Goal: Transaction & Acquisition: Purchase product/service

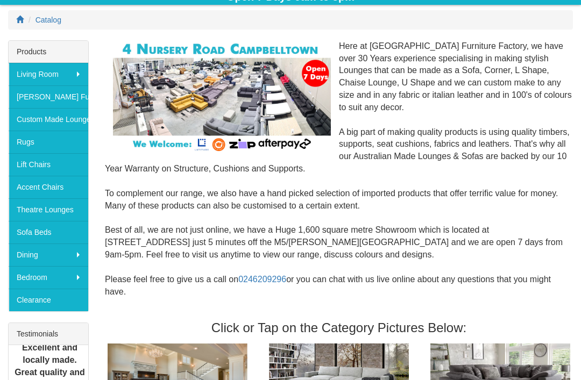
scroll to position [144, 0]
click at [22, 98] on link "[PERSON_NAME] Furniture" at bounding box center [49, 96] width 80 height 23
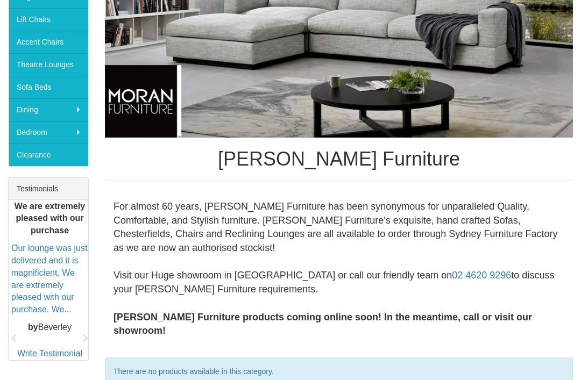
scroll to position [287, 0]
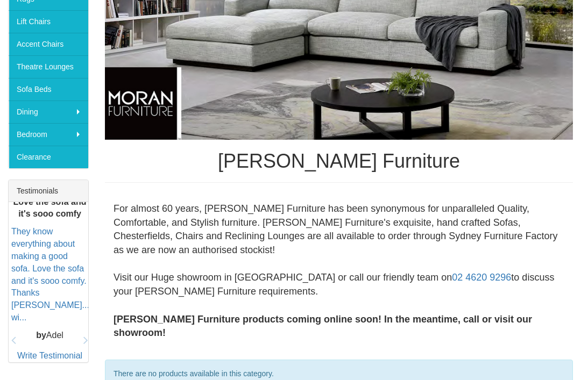
click at [30, 154] on link "Clearance" at bounding box center [49, 157] width 80 height 23
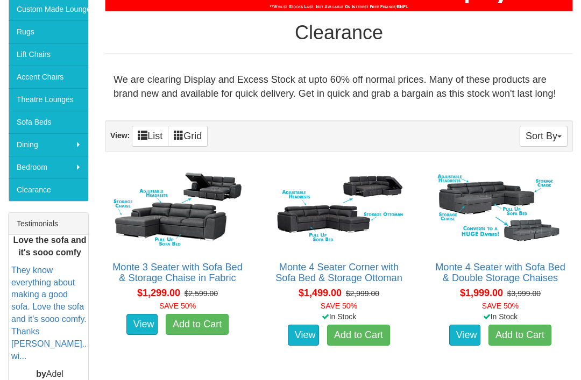
scroll to position [270, 0]
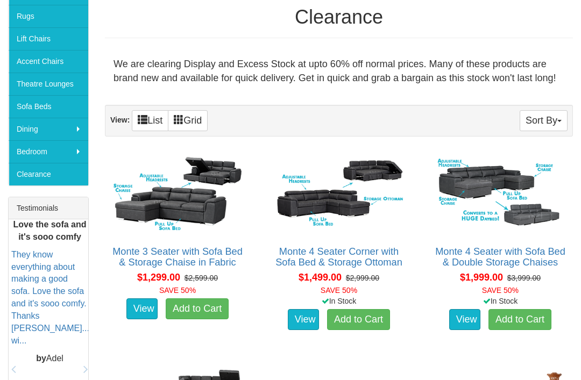
click at [124, 206] on img at bounding box center [177, 194] width 133 height 82
